Goal: Task Accomplishment & Management: Use online tool/utility

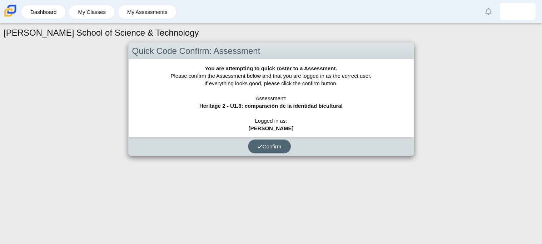
click at [269, 150] on button "Confirm" at bounding box center [269, 147] width 43 height 14
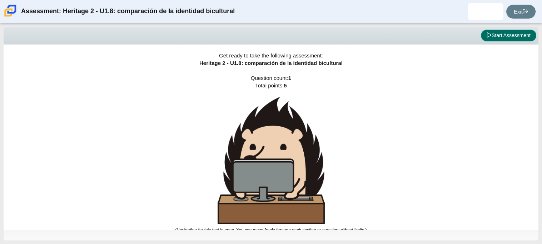
click at [499, 34] on button "Start Assessment" at bounding box center [508, 36] width 55 height 12
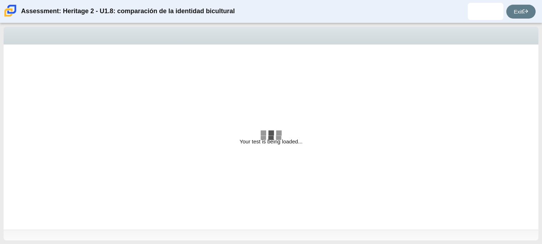
select select "3d3024f6-a892-4ba5-b2e4-c6acecfbc936"
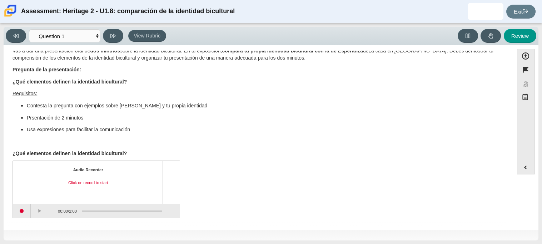
scroll to position [11, 0]
click at [18, 212] on button "Start recording" at bounding box center [22, 210] width 18 height 14
click at [27, 208] on button "Stop recording" at bounding box center [22, 210] width 18 height 14
drag, startPoint x: 83, startPoint y: 209, endPoint x: 78, endPoint y: 209, distance: 4.6
click at [78, 209] on div "Assessment items" at bounding box center [119, 210] width 85 height 13
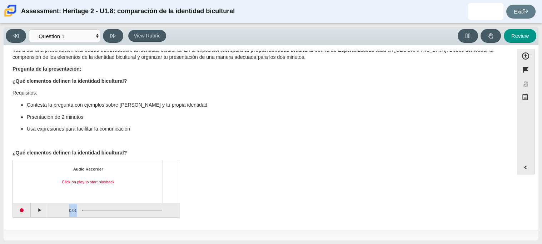
drag, startPoint x: 84, startPoint y: 210, endPoint x: 63, endPoint y: 208, distance: 21.3
click at [63, 208] on div "0:01 / 0:01" at bounding box center [105, 210] width 114 height 14
click at [174, 147] on div "Vas a dar una presentación oral de dos minutos sobre la identidad bicultural. E…" at bounding box center [259, 102] width 492 height 110
click at [95, 180] on div "Click on play to start playback" at bounding box center [88, 182] width 138 height 6
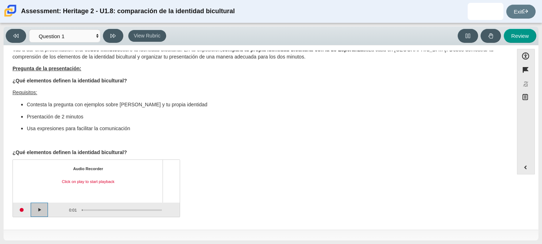
click at [44, 212] on button "Play" at bounding box center [40, 210] width 18 height 14
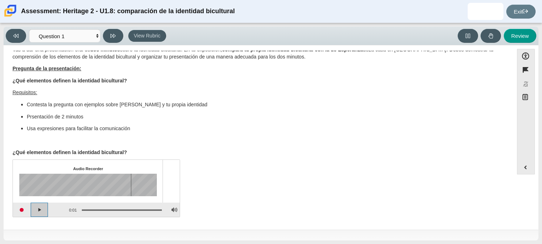
click at [44, 212] on button "Play" at bounding box center [40, 210] width 18 height 14
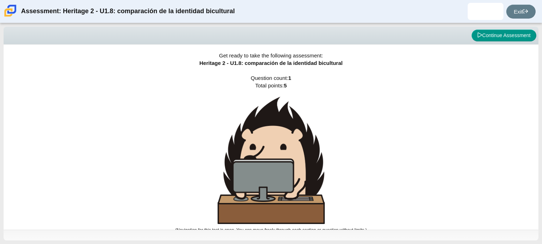
scroll to position [4, 0]
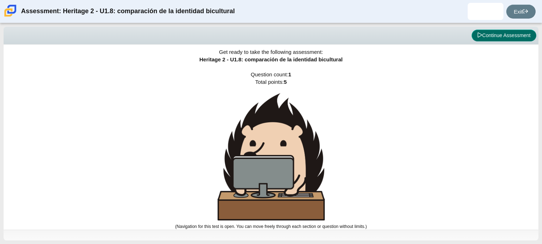
click at [488, 35] on button "Continue Assessment" at bounding box center [504, 36] width 65 height 12
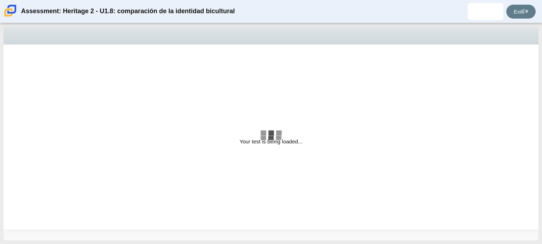
select select "3d3024f6-a892-4ba5-b2e4-c6acecfbc936"
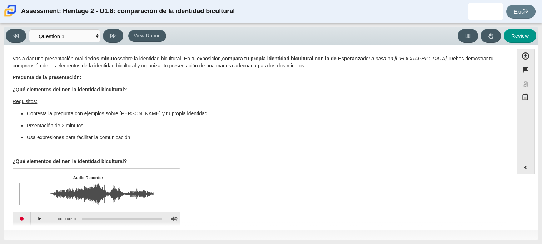
scroll to position [3, 0]
